Goal: Book appointment/travel/reservation

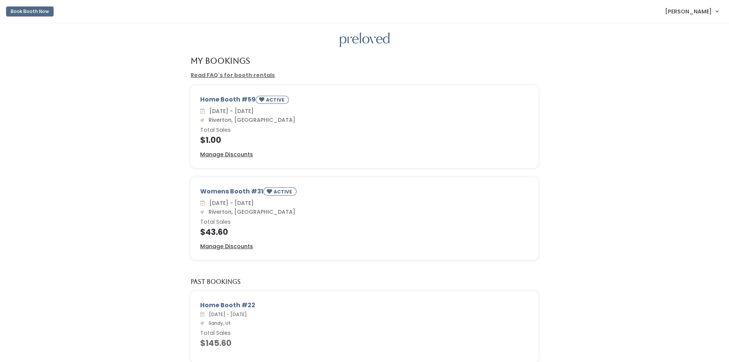
click at [30, 15] on button "Book Booth Now" at bounding box center [29, 12] width 47 height 10
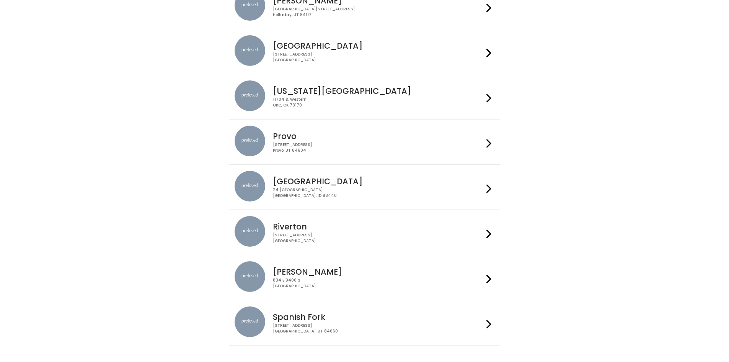
scroll to position [185, 0]
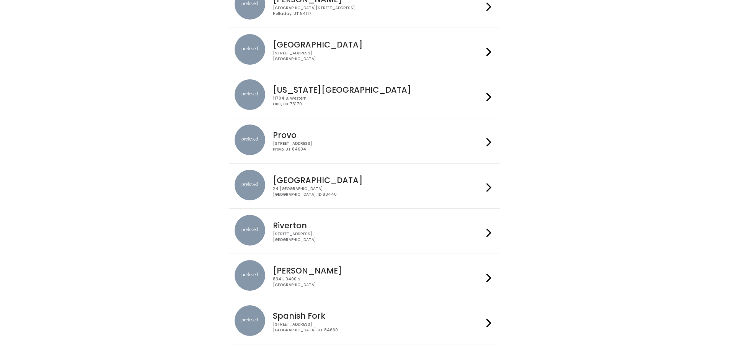
click at [429, 140] on div "Provo 230 W Cougar Blvd Provo, UT 84604" at bounding box center [377, 138] width 214 height 28
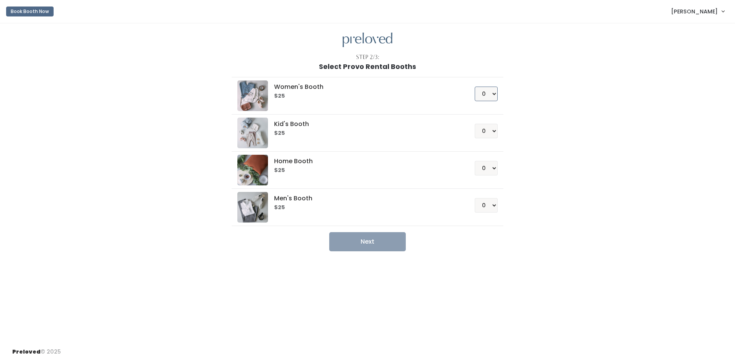
click at [492, 89] on select "0 1 2 3 4" at bounding box center [485, 93] width 23 height 15
select select "1"
click at [474, 86] on select "0 1 2 3 4" at bounding box center [485, 93] width 23 height 15
click at [491, 170] on select "0 1 2 3 4" at bounding box center [485, 168] width 23 height 15
select select "1"
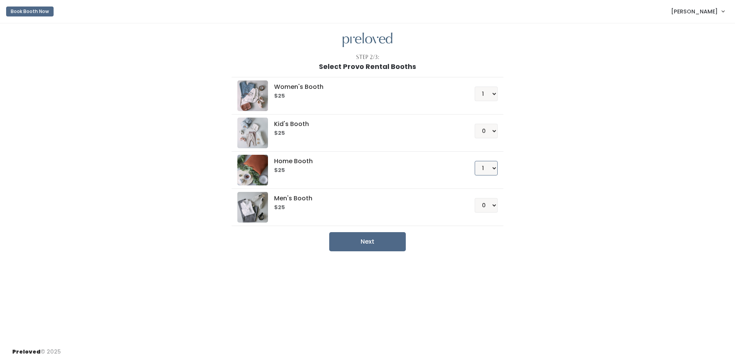
click at [474, 161] on select "0 1 2 3 4" at bounding box center [485, 168] width 23 height 15
click at [368, 242] on button "Next" at bounding box center [367, 241] width 77 height 19
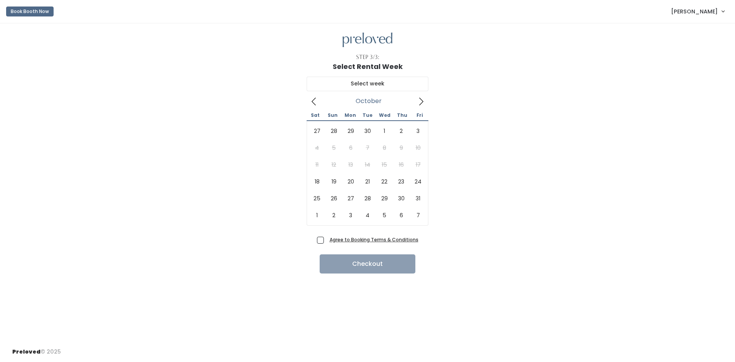
click at [422, 101] on icon at bounding box center [421, 101] width 8 height 8
click at [314, 105] on icon at bounding box center [314, 101] width 8 height 8
